Goal: Navigation & Orientation: Find specific page/section

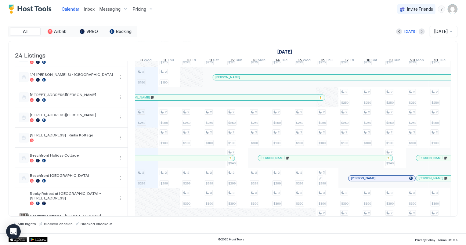
scroll to position [55, 0]
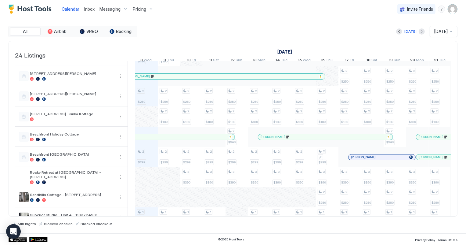
click at [144, 161] on div "3 $280 2 $190 2 $250 2 $299 1 $255 2 $380 1 $255 1 $140 1 $140 2 $220 3 $350 3 …" at bounding box center [406, 247] width 1220 height 483
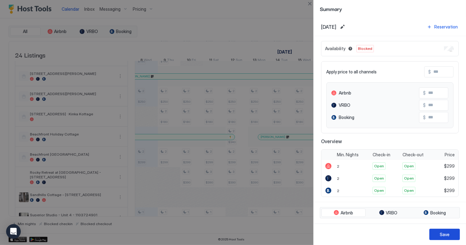
click at [450, 235] on button "Save" at bounding box center [445, 233] width 31 height 11
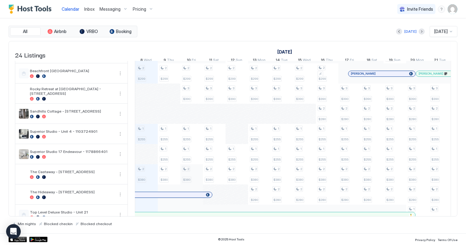
scroll to position [0, 0]
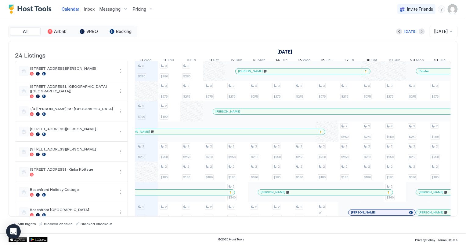
click at [87, 6] on span "Inbox" at bounding box center [89, 8] width 10 height 5
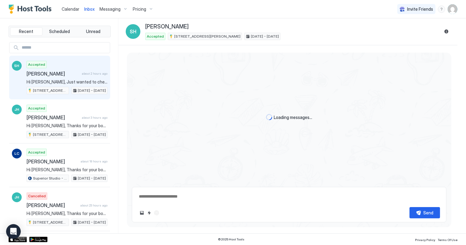
scroll to position [67, 0]
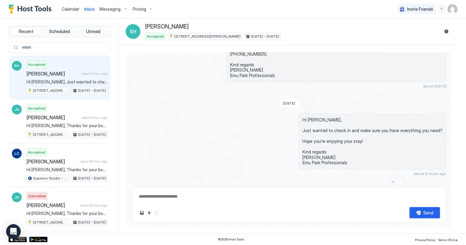
click at [65, 8] on span "Calendar" at bounding box center [71, 8] width 18 height 5
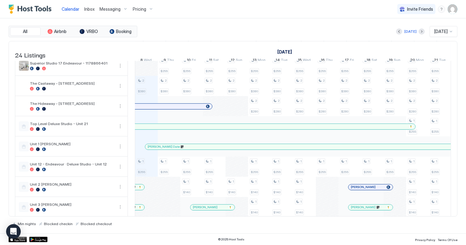
scroll to position [222, 0]
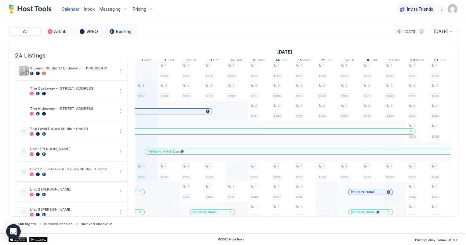
click at [89, 9] on span "Inbox" at bounding box center [89, 8] width 10 height 5
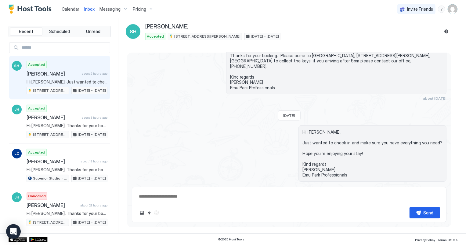
scroll to position [67, 0]
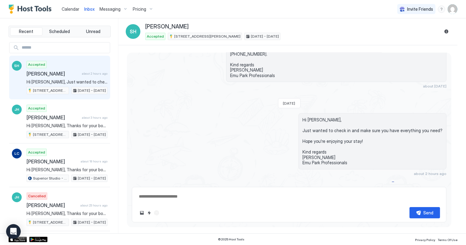
click at [63, 10] on span "Calendar" at bounding box center [71, 8] width 18 height 5
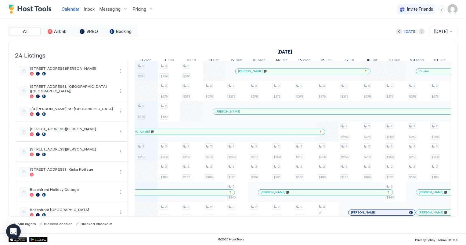
click at [87, 8] on span "Inbox" at bounding box center [89, 8] width 10 height 5
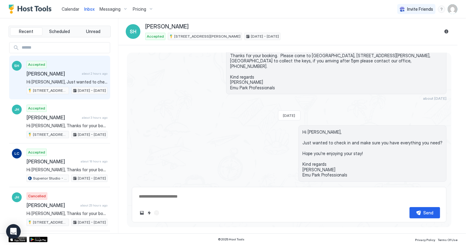
scroll to position [67, 0]
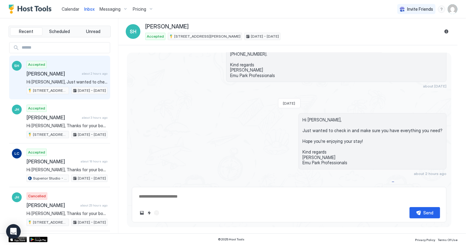
click at [73, 8] on span "Calendar" at bounding box center [71, 8] width 18 height 5
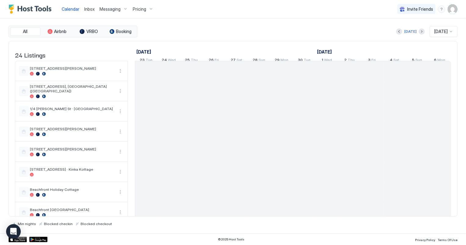
scroll to position [0, 339]
